Goal: Task Accomplishment & Management: Use online tool/utility

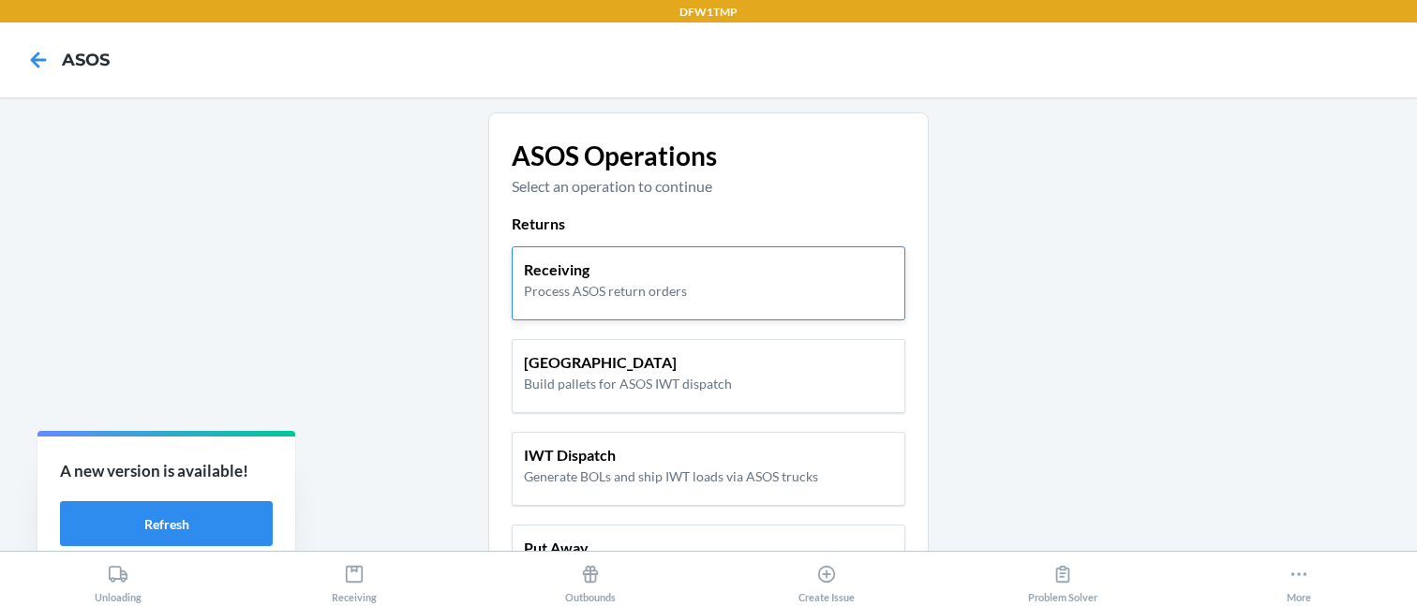
click at [605, 263] on p "Receiving" at bounding box center [605, 270] width 163 height 22
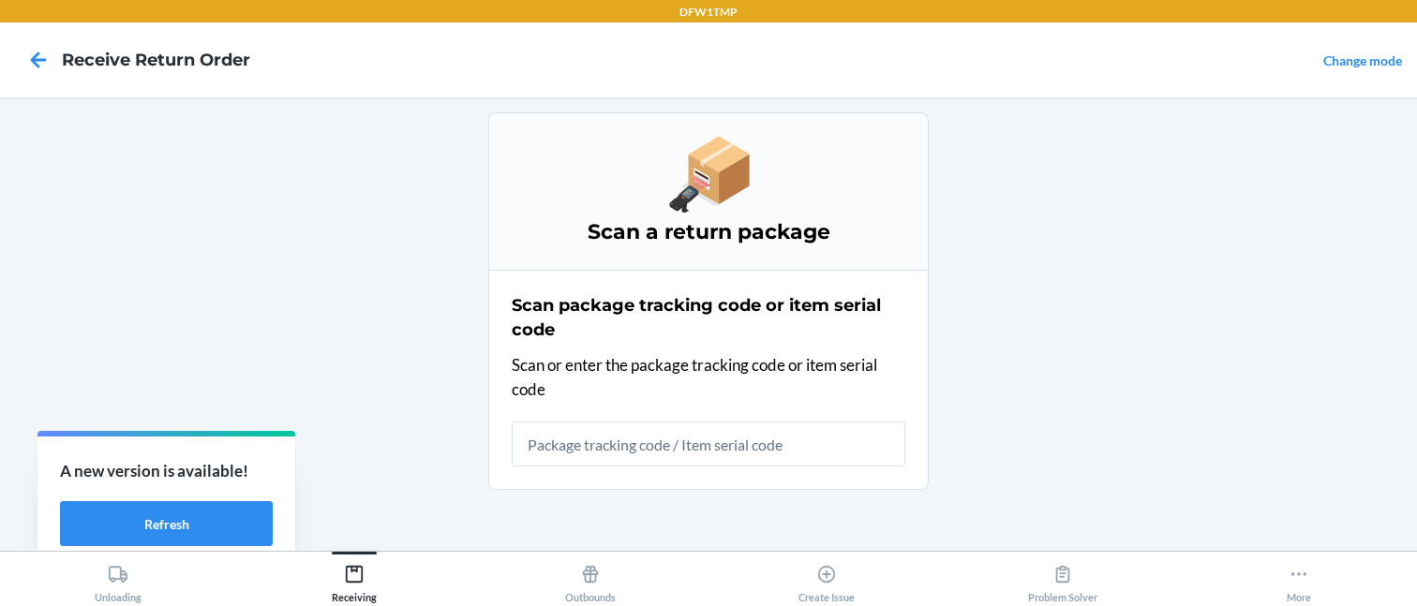
click at [603, 467] on div "Scan package tracking code or item serial code Scan or enter the package tracki…" at bounding box center [709, 380] width 394 height 185
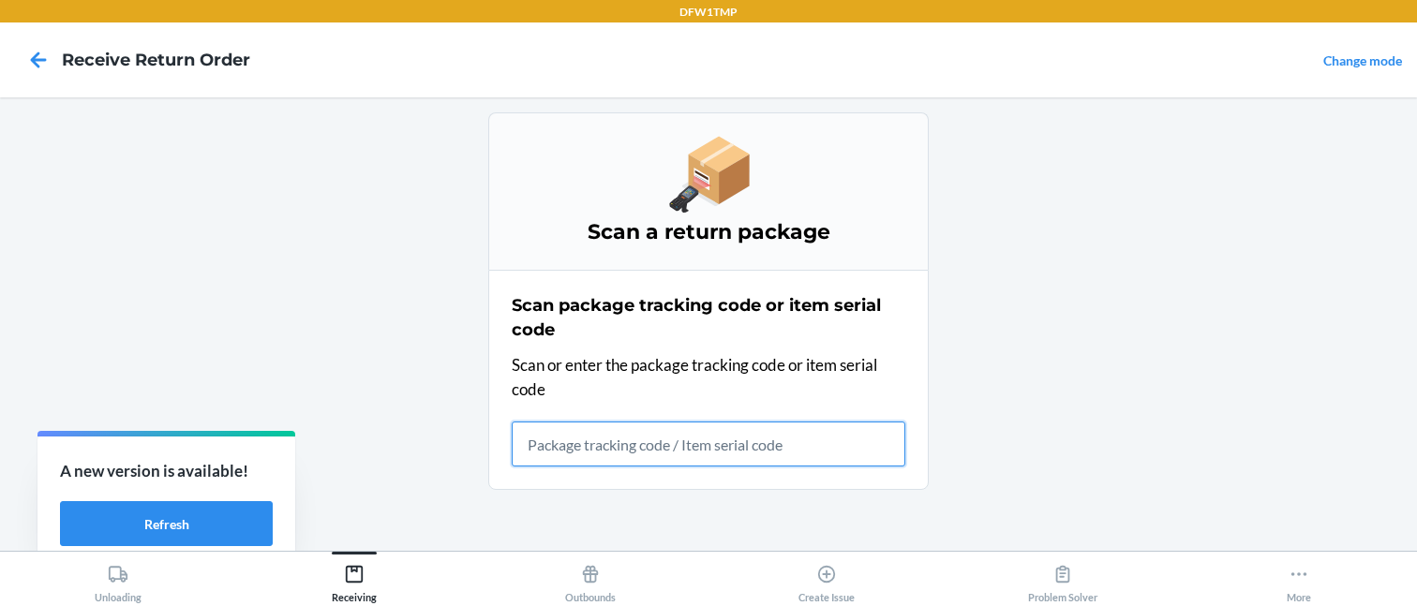
click at [603, 459] on input "text" at bounding box center [709, 444] width 394 height 45
type input "FP-SC-2571139"
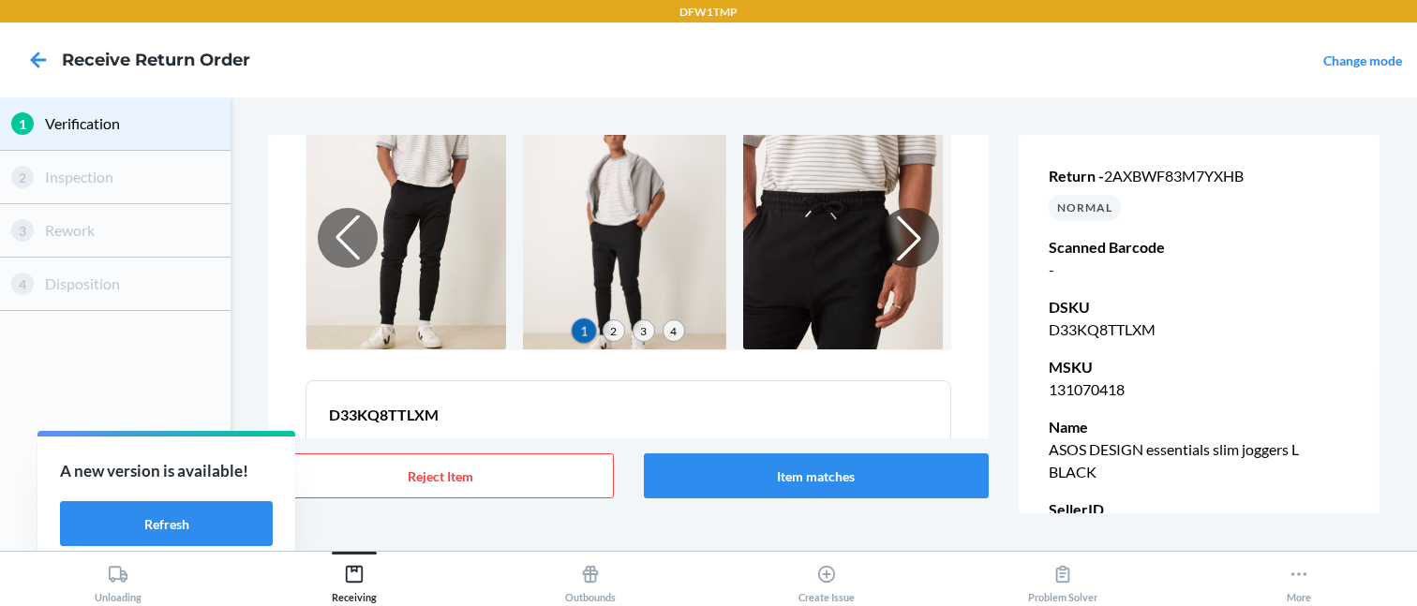
scroll to position [93, 0]
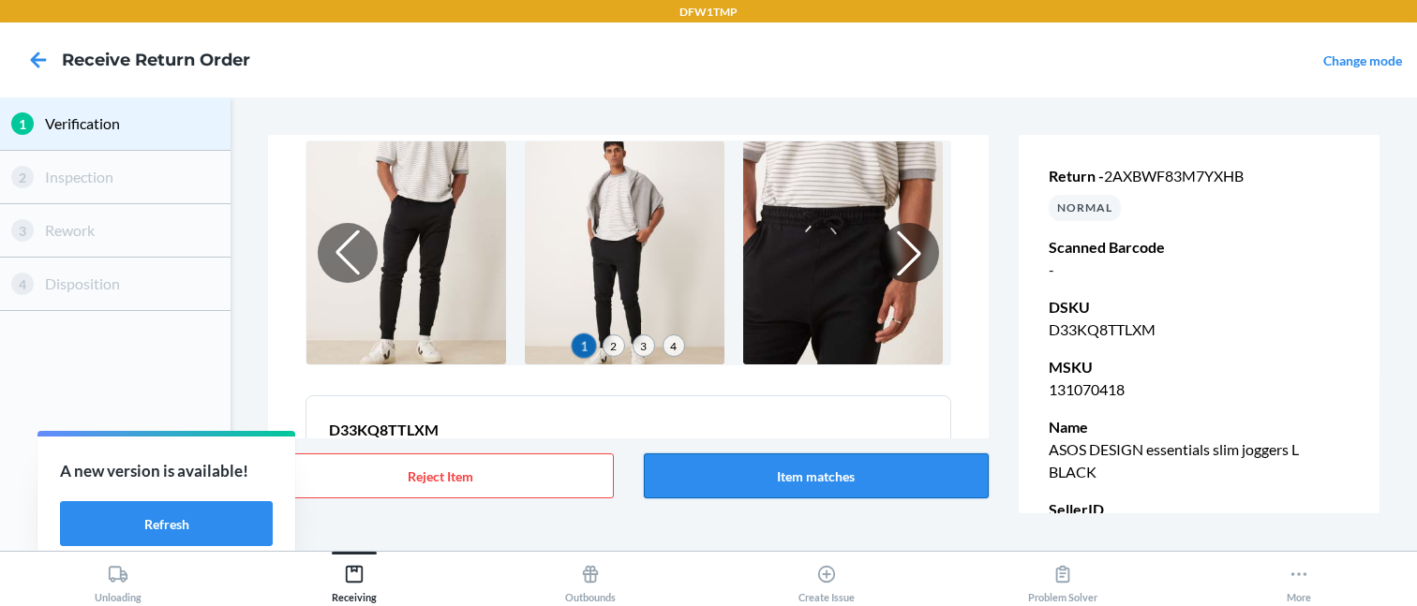
click at [748, 466] on button "Item matches" at bounding box center [817, 476] width 346 height 45
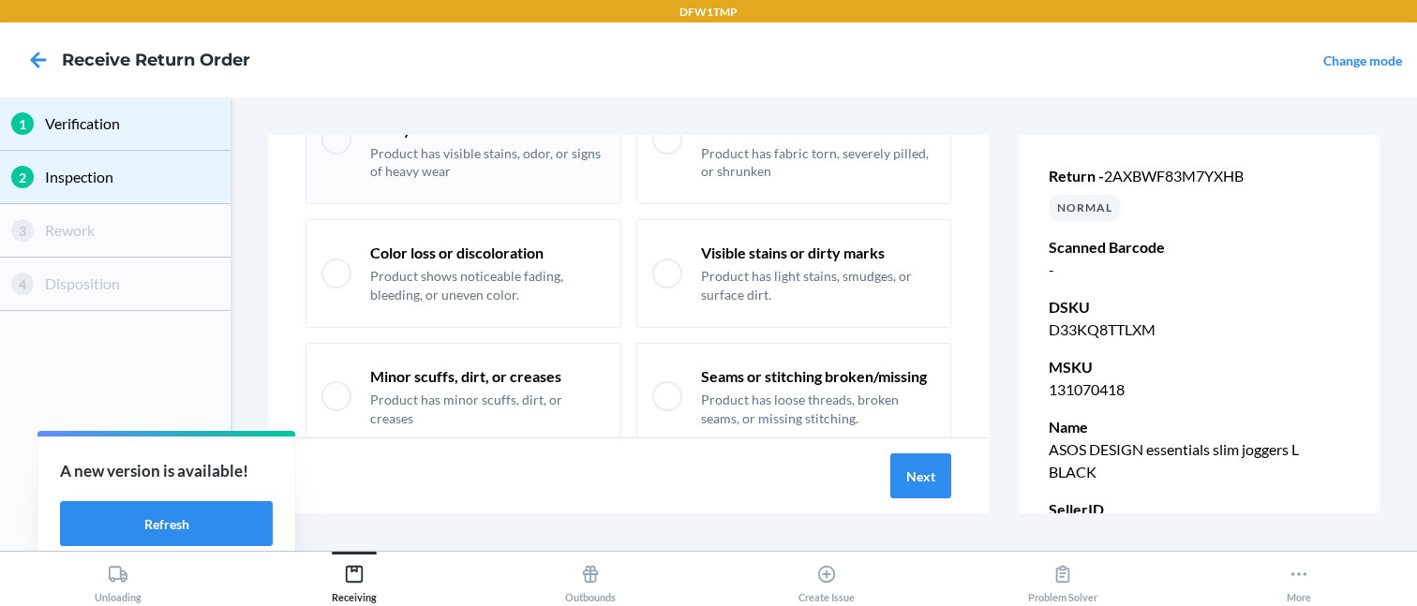
scroll to position [170, 0]
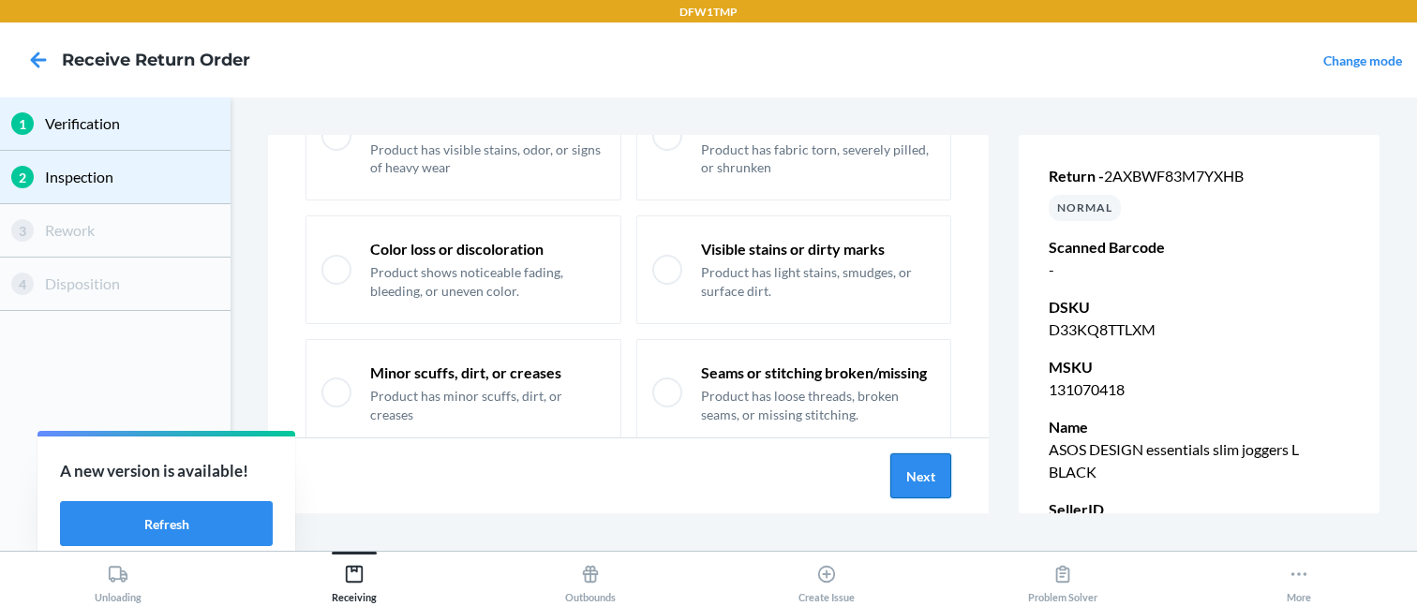
click at [904, 480] on button "Next" at bounding box center [920, 476] width 61 height 45
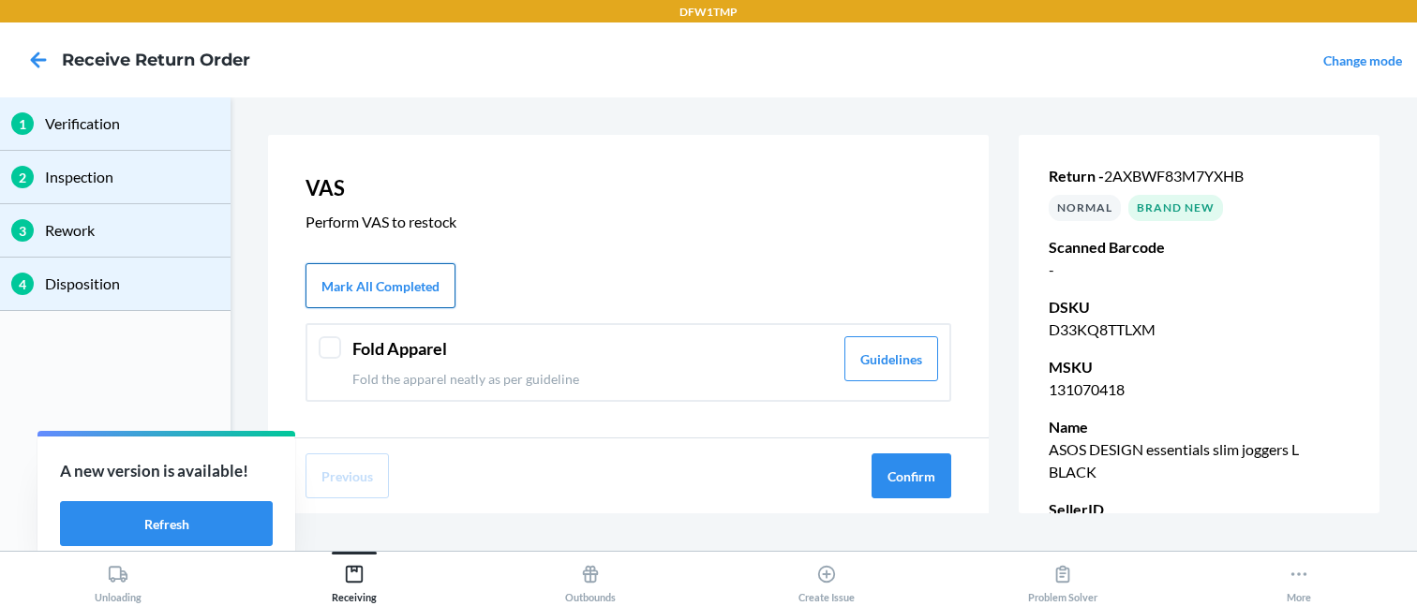
click at [381, 294] on button "Mark All Completed" at bounding box center [381, 285] width 150 height 45
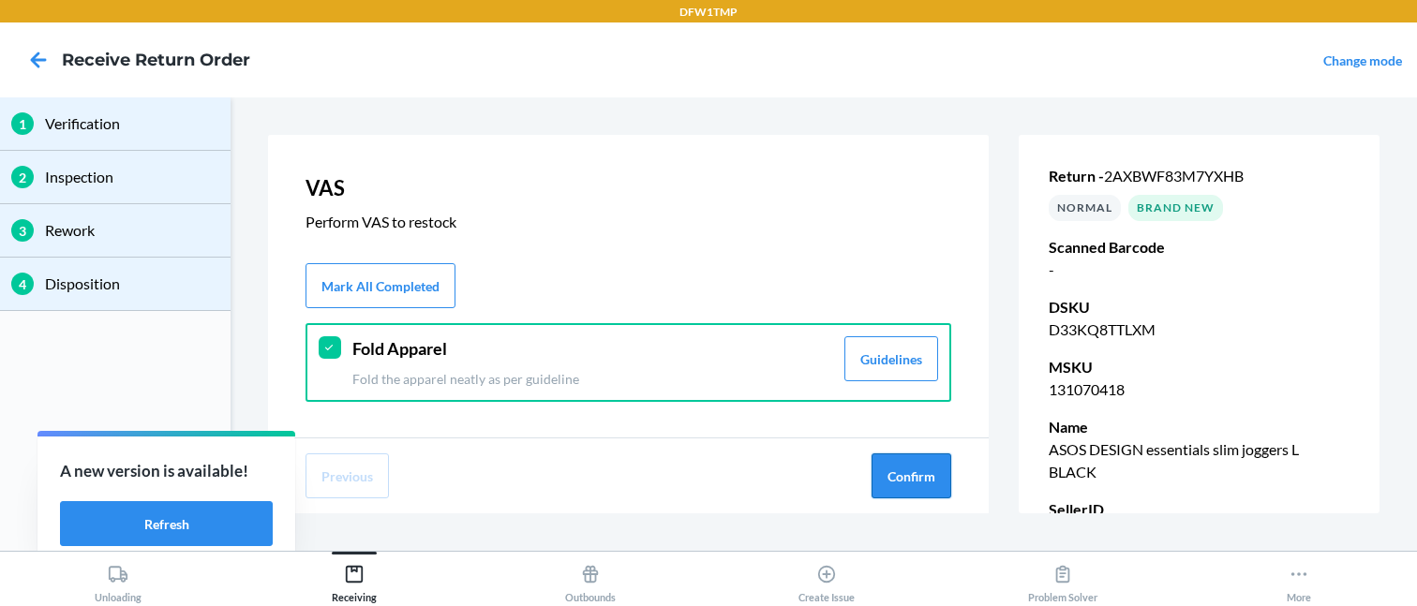
click at [899, 476] on button "Confirm" at bounding box center [912, 476] width 80 height 45
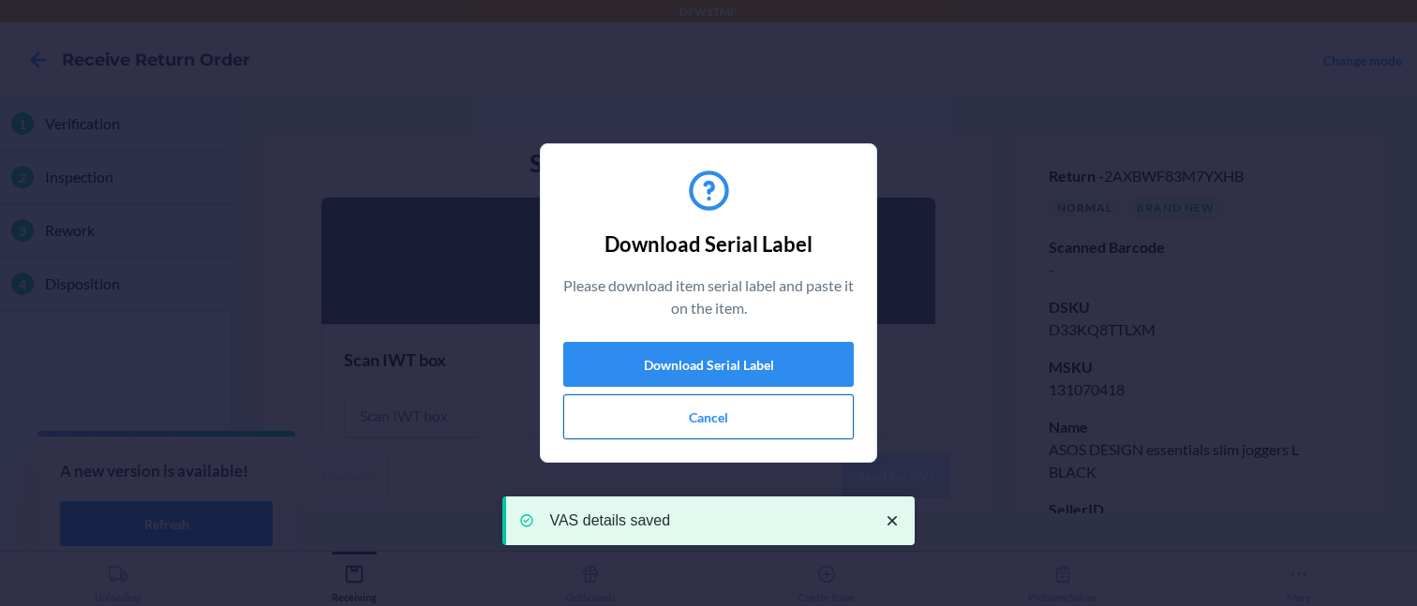
click at [681, 421] on button "Cancel" at bounding box center [708, 417] width 291 height 45
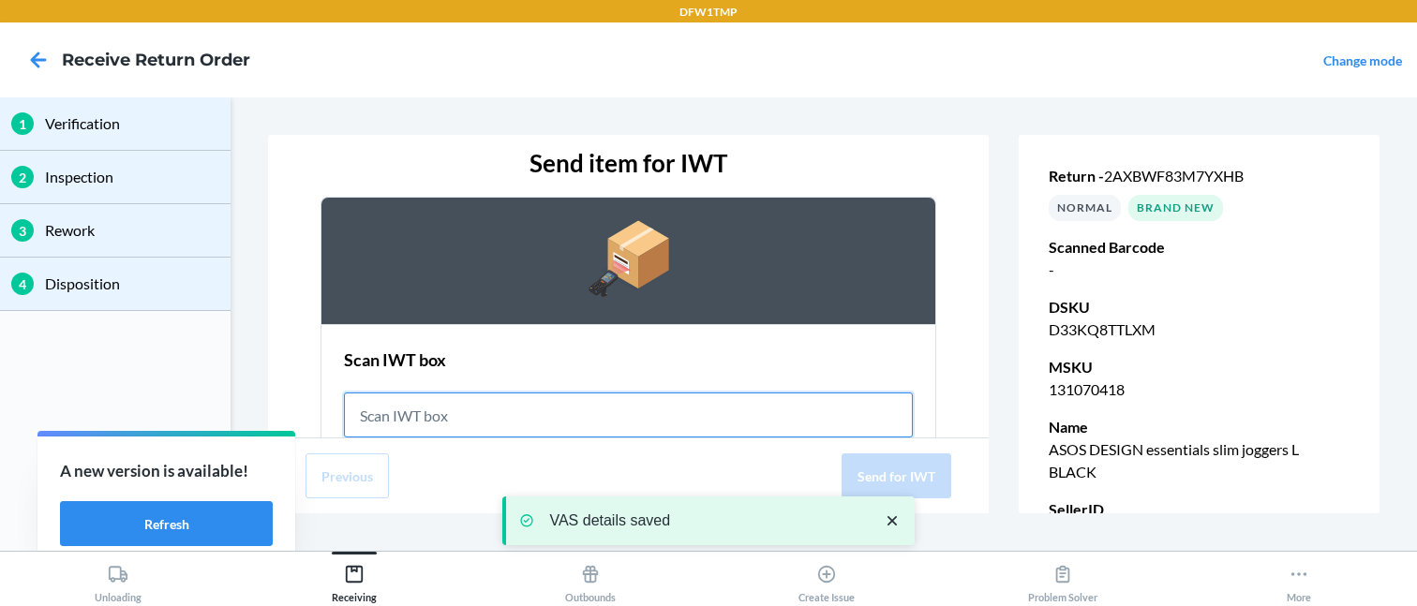
click at [567, 407] on input "text" at bounding box center [628, 415] width 569 height 45
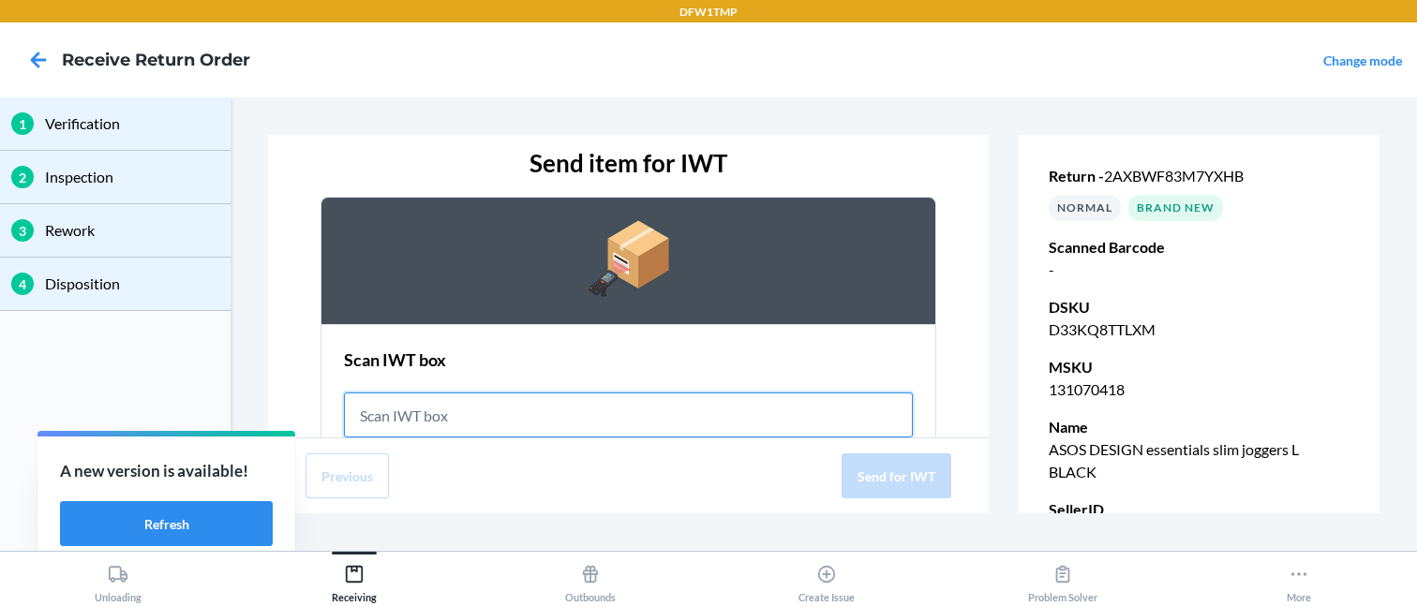
click at [467, 420] on input "text" at bounding box center [628, 415] width 569 height 45
paste input "IWT0000019CK"
type input "IWT0000019CK"
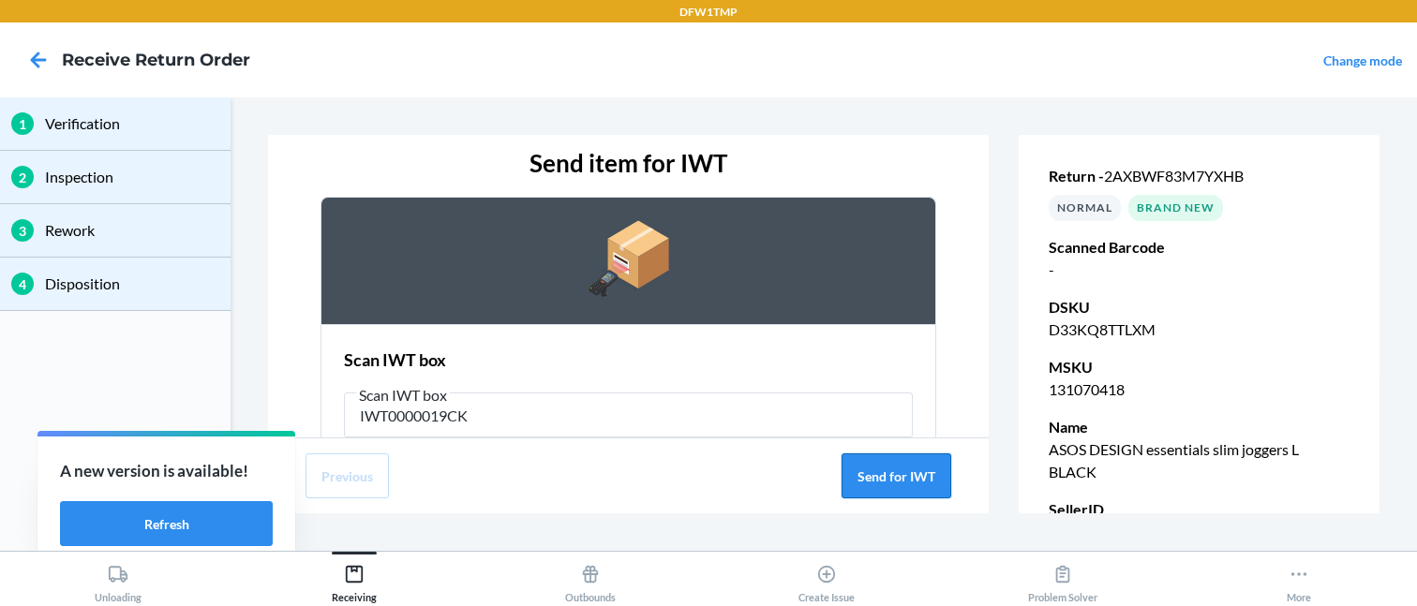
click at [867, 485] on button "Send for IWT" at bounding box center [897, 476] width 110 height 45
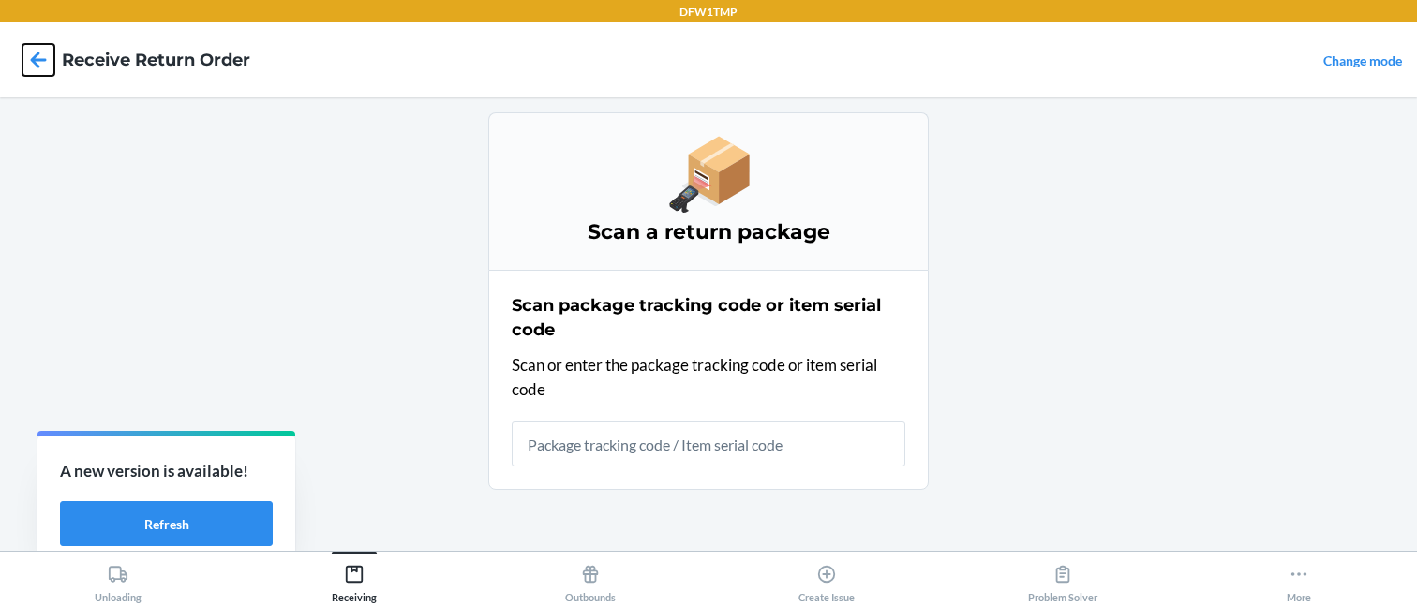
click at [37, 58] on icon at bounding box center [39, 60] width 16 height 16
